Goal: Find specific page/section: Find specific page/section

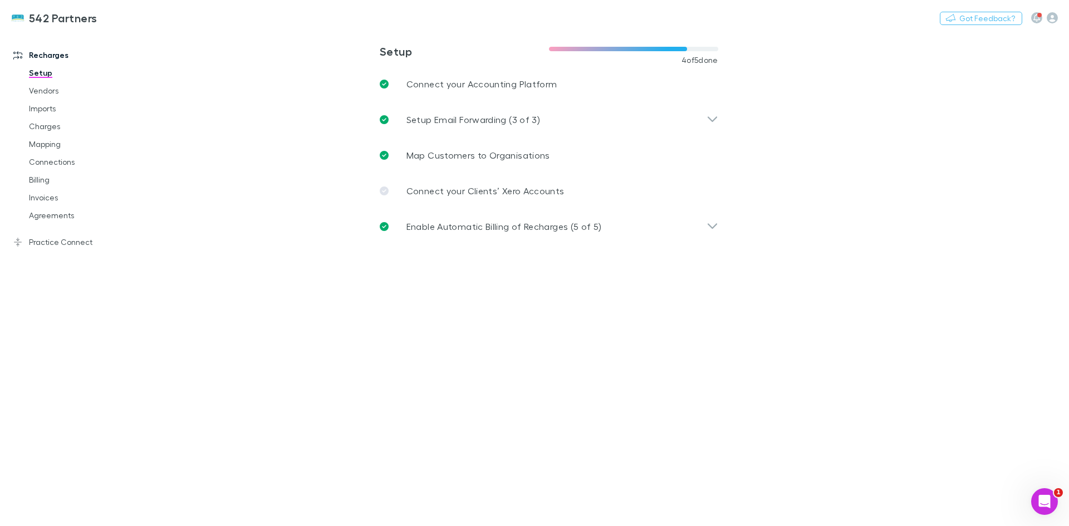
click at [43, 216] on link "Agreements" at bounding box center [84, 215] width 132 height 18
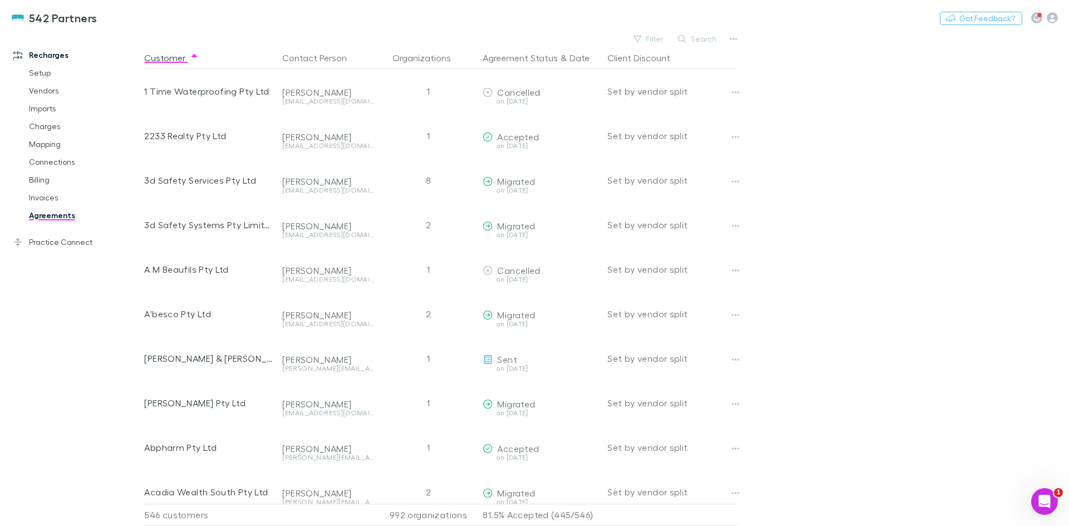
click at [691, 38] on button "Search" at bounding box center [697, 38] width 51 height 13
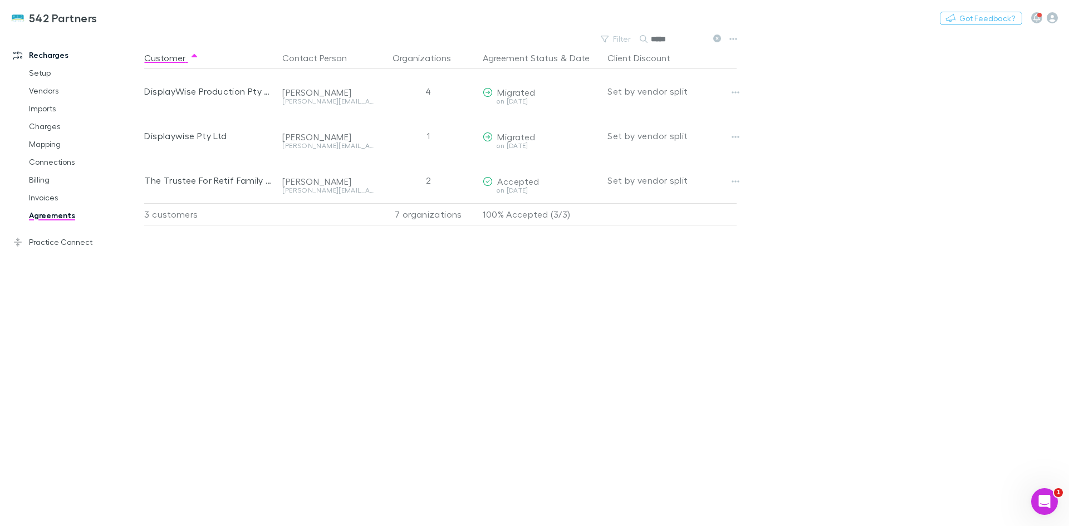
type input "*****"
